Goal: Answer question/provide support: Share knowledge or assist other users

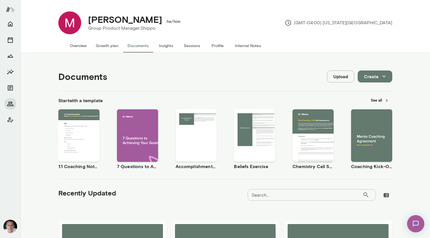
click at [79, 45] on button "Overview" at bounding box center [78, 46] width 26 height 14
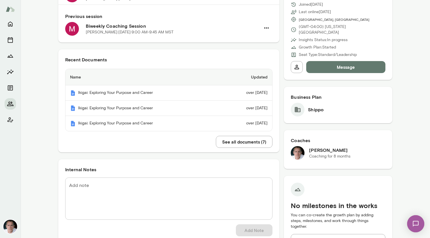
scroll to position [87, 0]
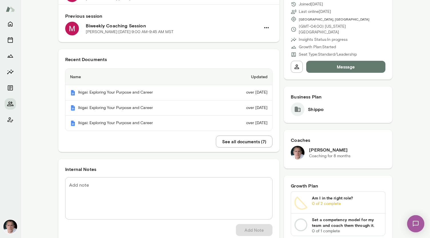
click at [107, 194] on textarea "Add note" at bounding box center [168, 198] width 199 height 33
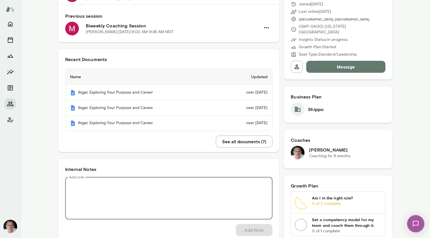
paste textarea "**********"
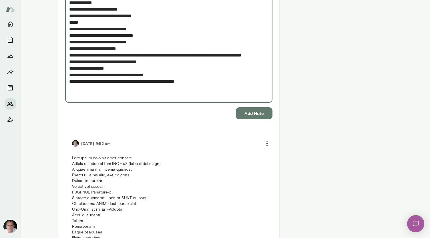
scroll to position [749, 0]
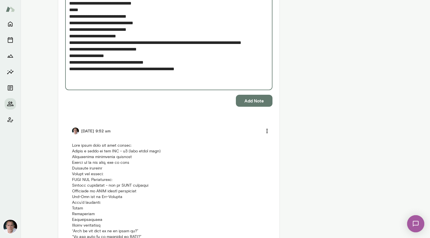
type textarea "**********"
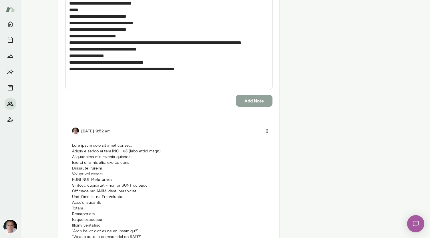
click at [214, 97] on button "Add Note" at bounding box center [254, 101] width 37 height 12
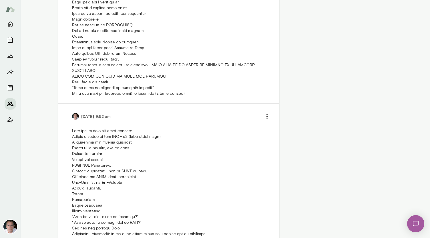
click at [10, 105] on icon "Members" at bounding box center [10, 104] width 6 height 5
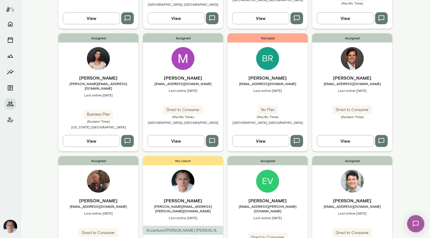
scroll to position [392, 0]
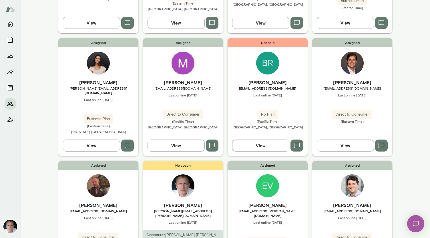
click at [214, 52] on img at bounding box center [352, 63] width 23 height 23
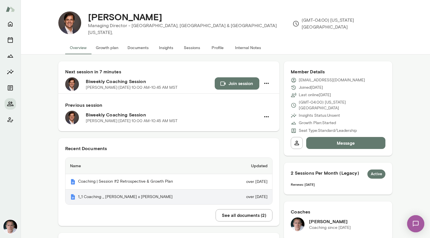
click at [140, 193] on th "1_1 Coaching _ [PERSON_NAME] x [PERSON_NAME]" at bounding box center [146, 197] width 162 height 15
